Goal: Task Accomplishment & Management: Manage account settings

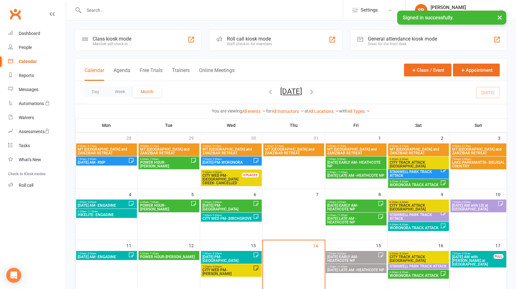
click at [348, 268] on span "[DATE] LATE AM -HEATHCOTE NP" at bounding box center [356, 270] width 58 height 4
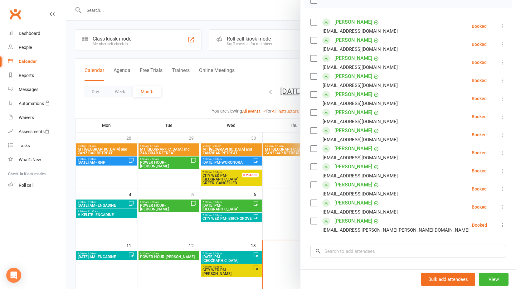
scroll to position [112, 0]
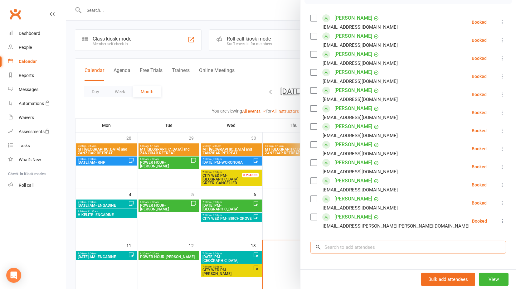
click at [368, 241] on input "search" at bounding box center [408, 247] width 196 height 13
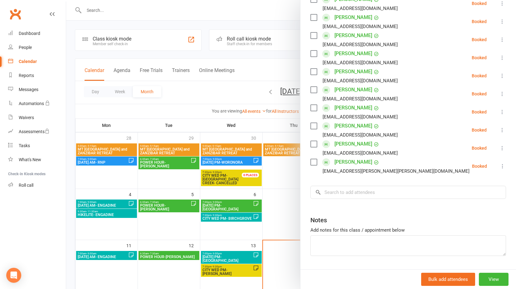
scroll to position [168, 0]
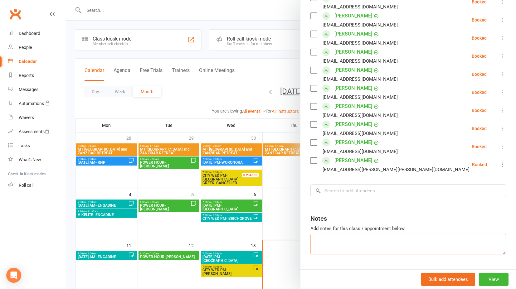
click at [332, 234] on textarea at bounding box center [408, 244] width 196 height 21
paste textarea "[URL][DOMAIN_NAME]"
type textarea "[URL][DOMAIN_NAME]"
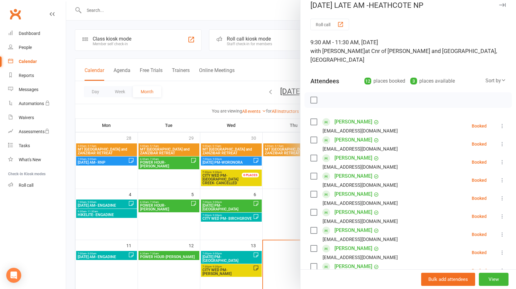
scroll to position [0, 0]
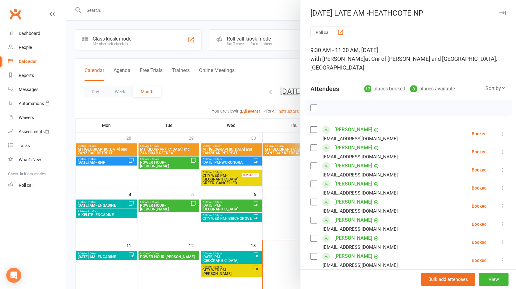
click at [268, 64] on div at bounding box center [291, 144] width 450 height 289
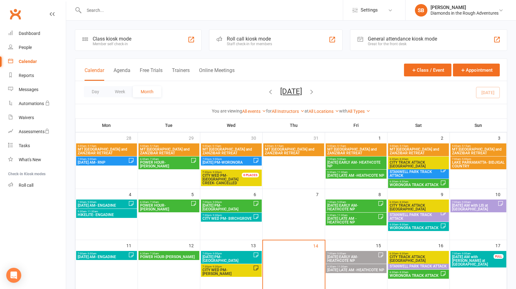
click at [348, 257] on span "[DATE] EARLY AM- HEATHCOTE NP" at bounding box center [352, 258] width 51 height 7
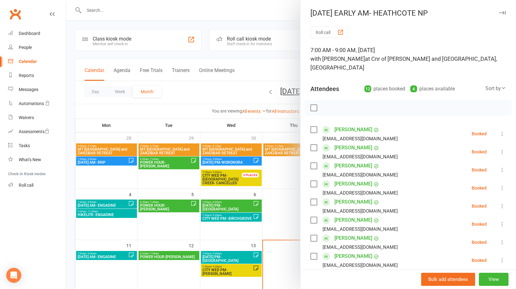
click at [258, 69] on div at bounding box center [291, 144] width 450 height 289
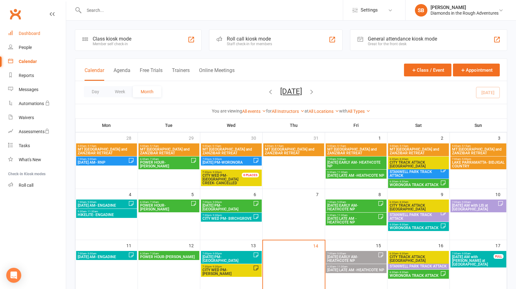
click at [25, 33] on div "Dashboard" at bounding box center [30, 33] width 22 height 5
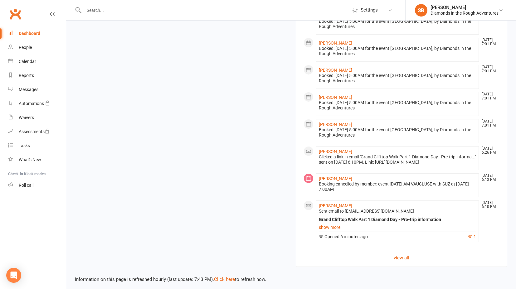
scroll to position [405, 0]
